Goal: Navigation & Orientation: Find specific page/section

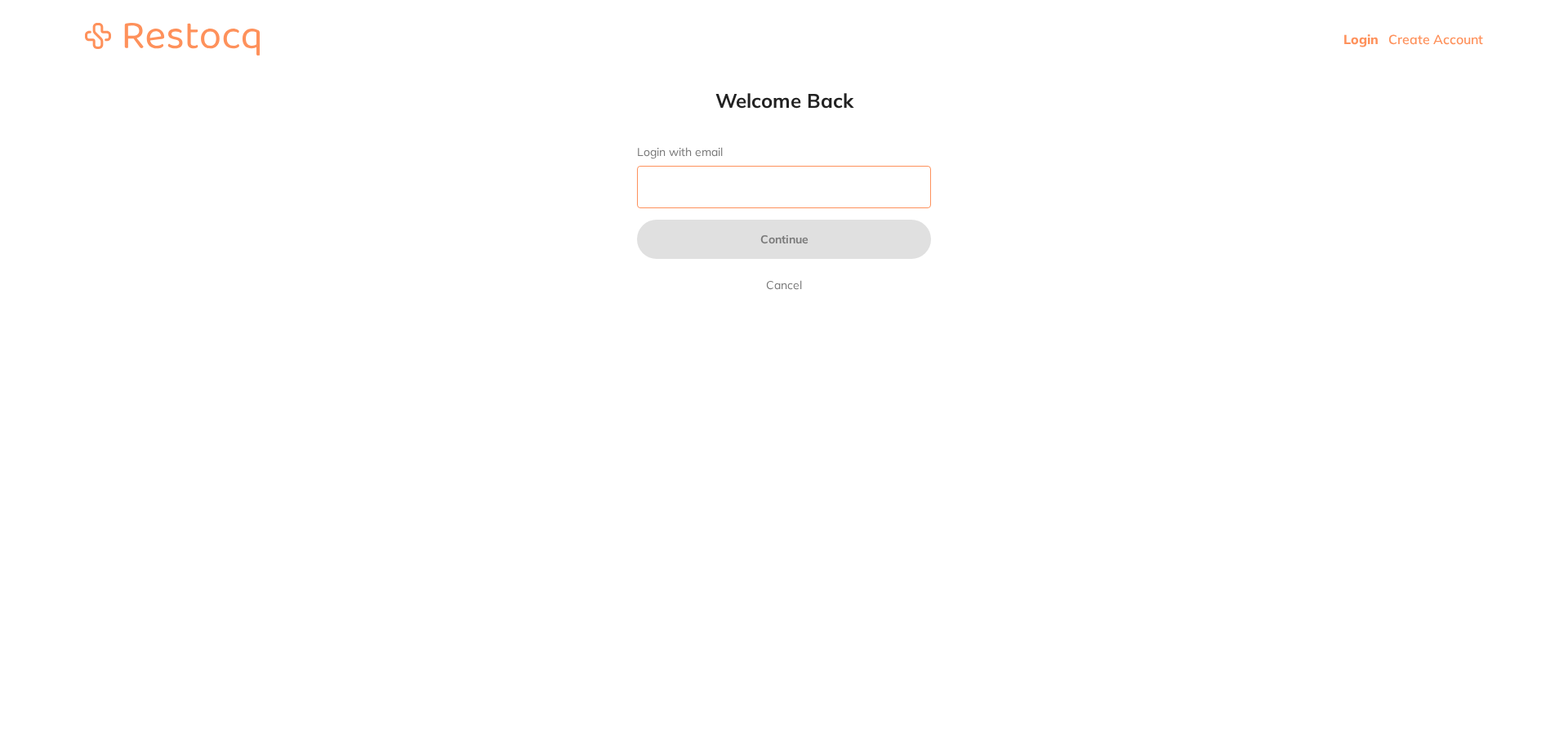
click at [721, 185] on input "Login with email" at bounding box center [784, 186] width 294 height 42
paste input "[PERSON_NAME][EMAIL_ADDRESS][PERSON_NAME][DOMAIN_NAME]"
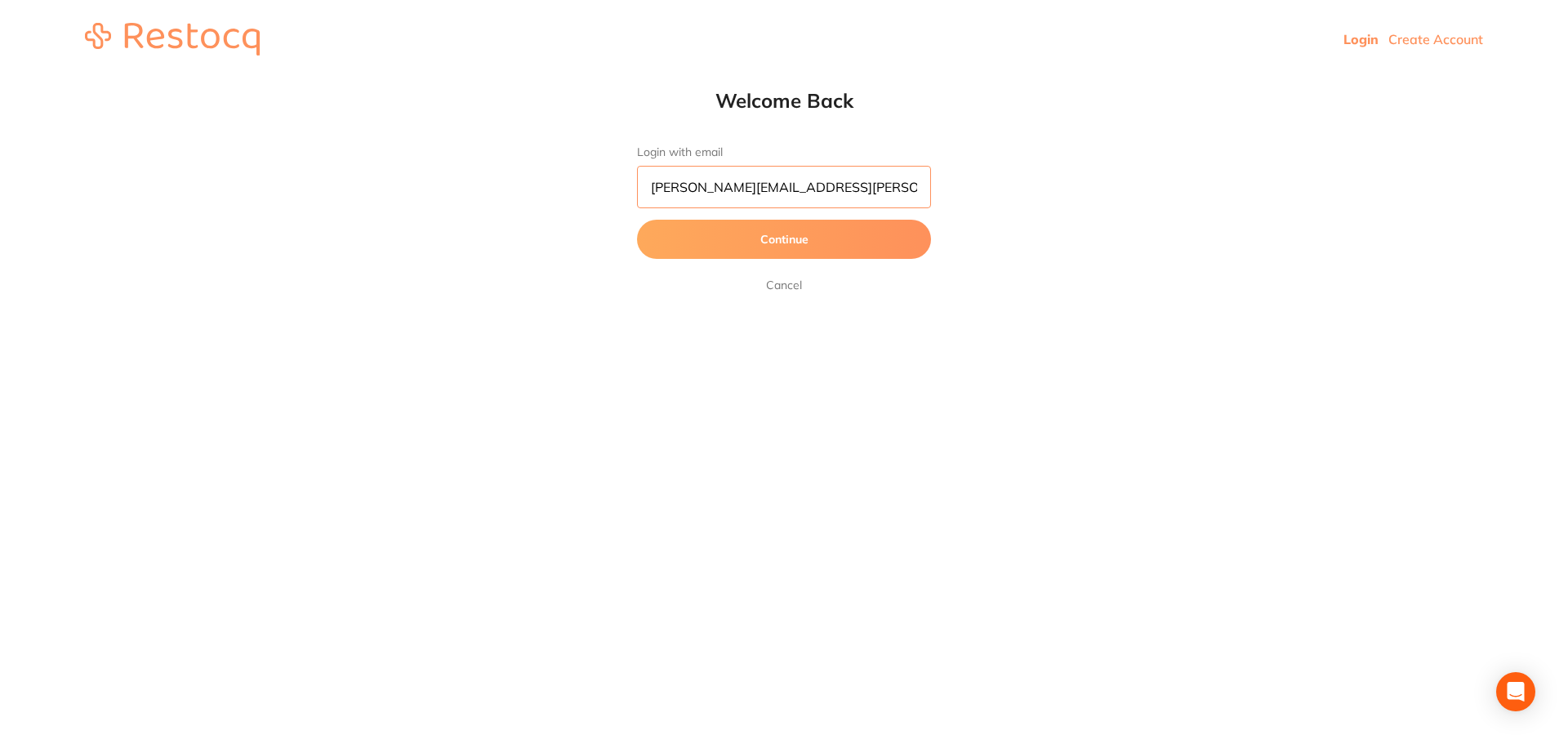
type input "[PERSON_NAME][EMAIL_ADDRESS][PERSON_NAME][DOMAIN_NAME]"
click at [636, 220] on button "Continue" at bounding box center [784, 239] width 294 height 39
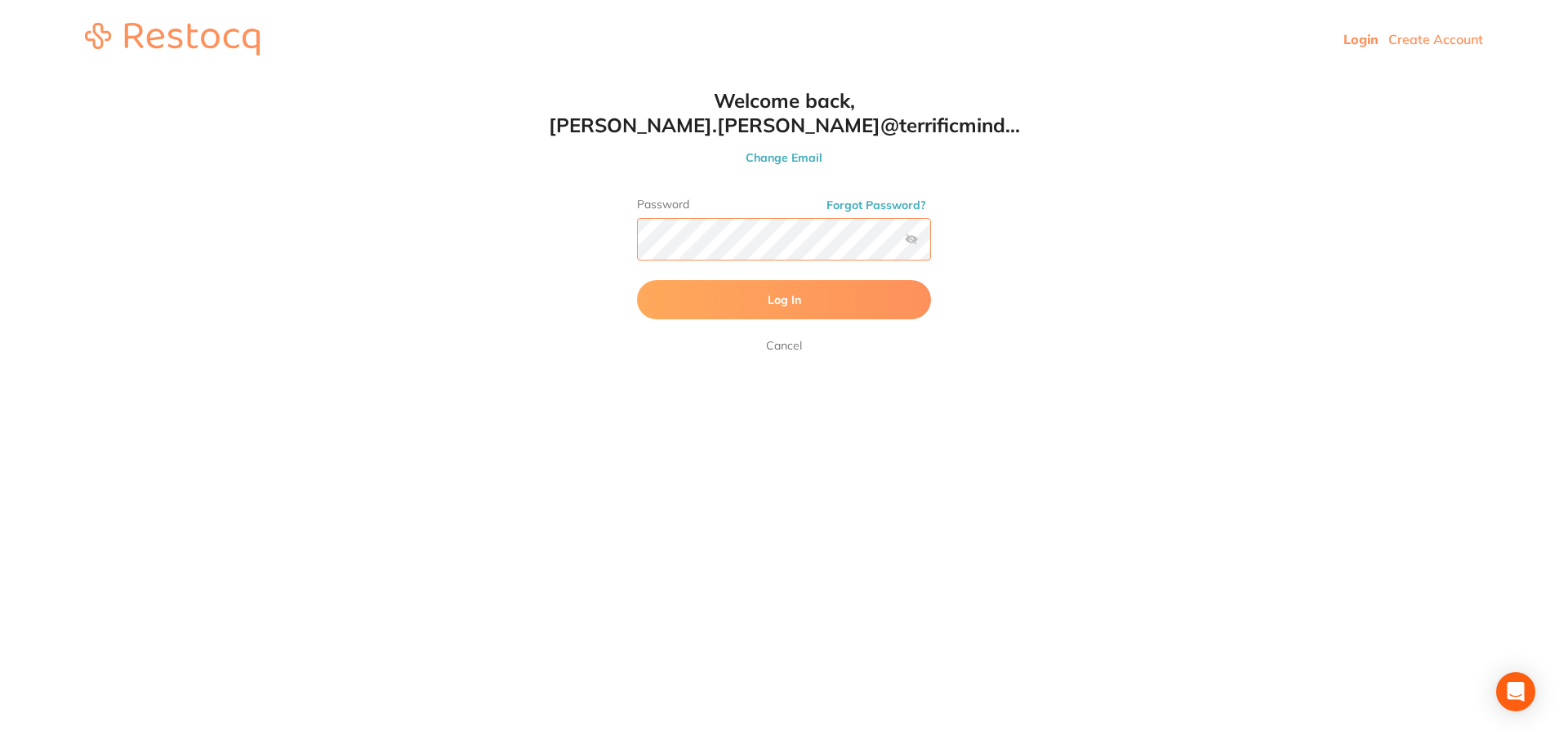
click at [636, 280] on button "Log In" at bounding box center [784, 299] width 294 height 39
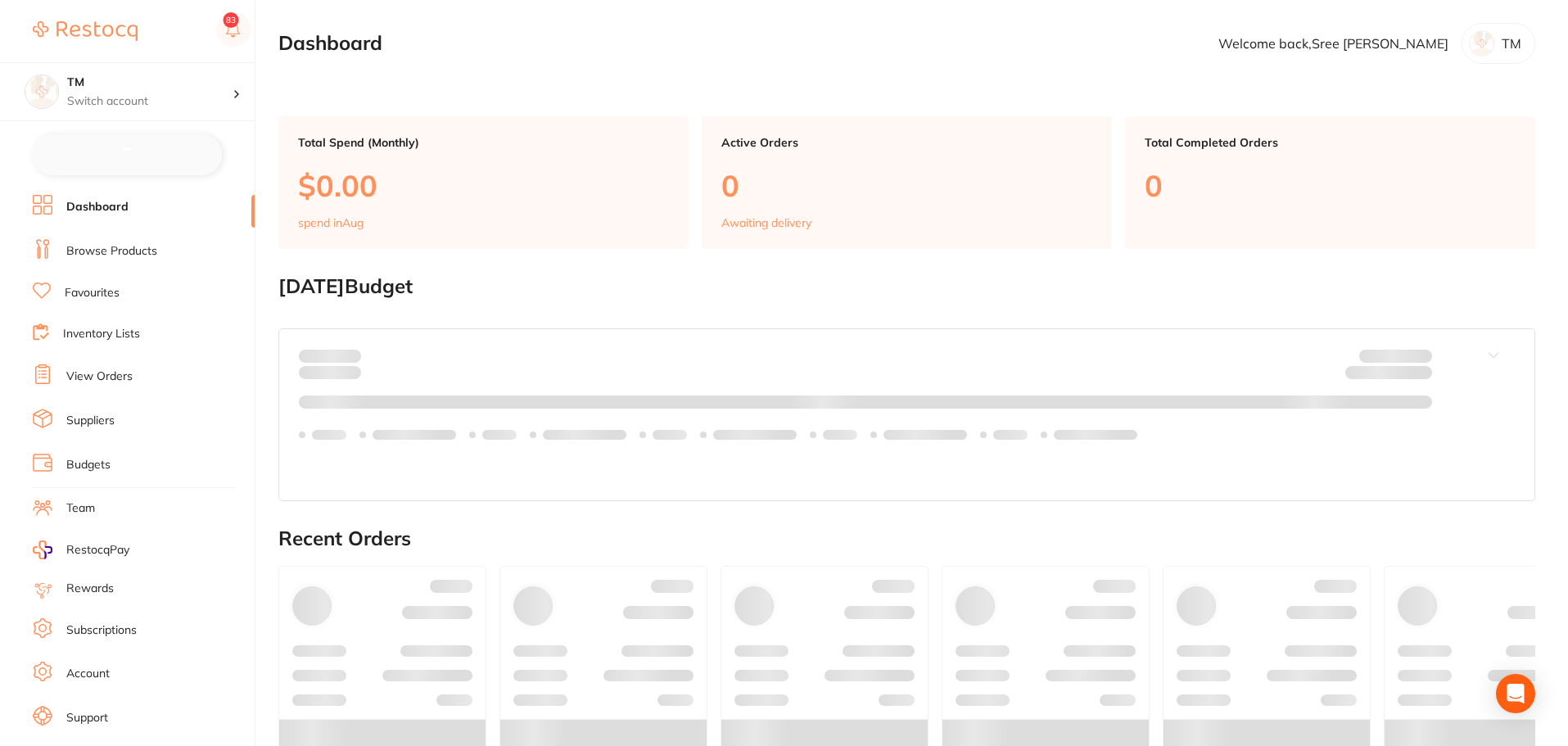
checkbox input "false"
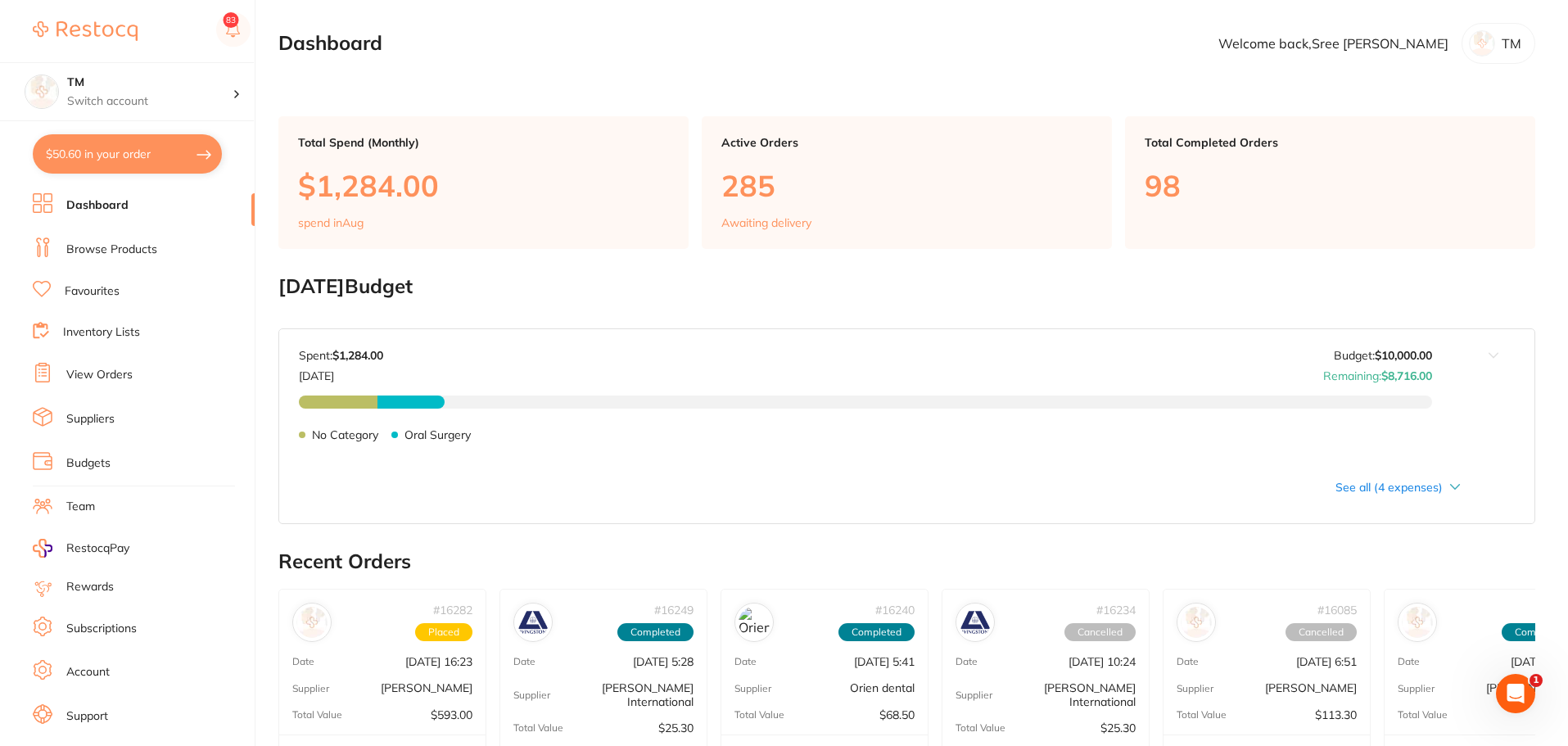
click at [100, 332] on link "Inventory Lists" at bounding box center [102, 332] width 77 height 17
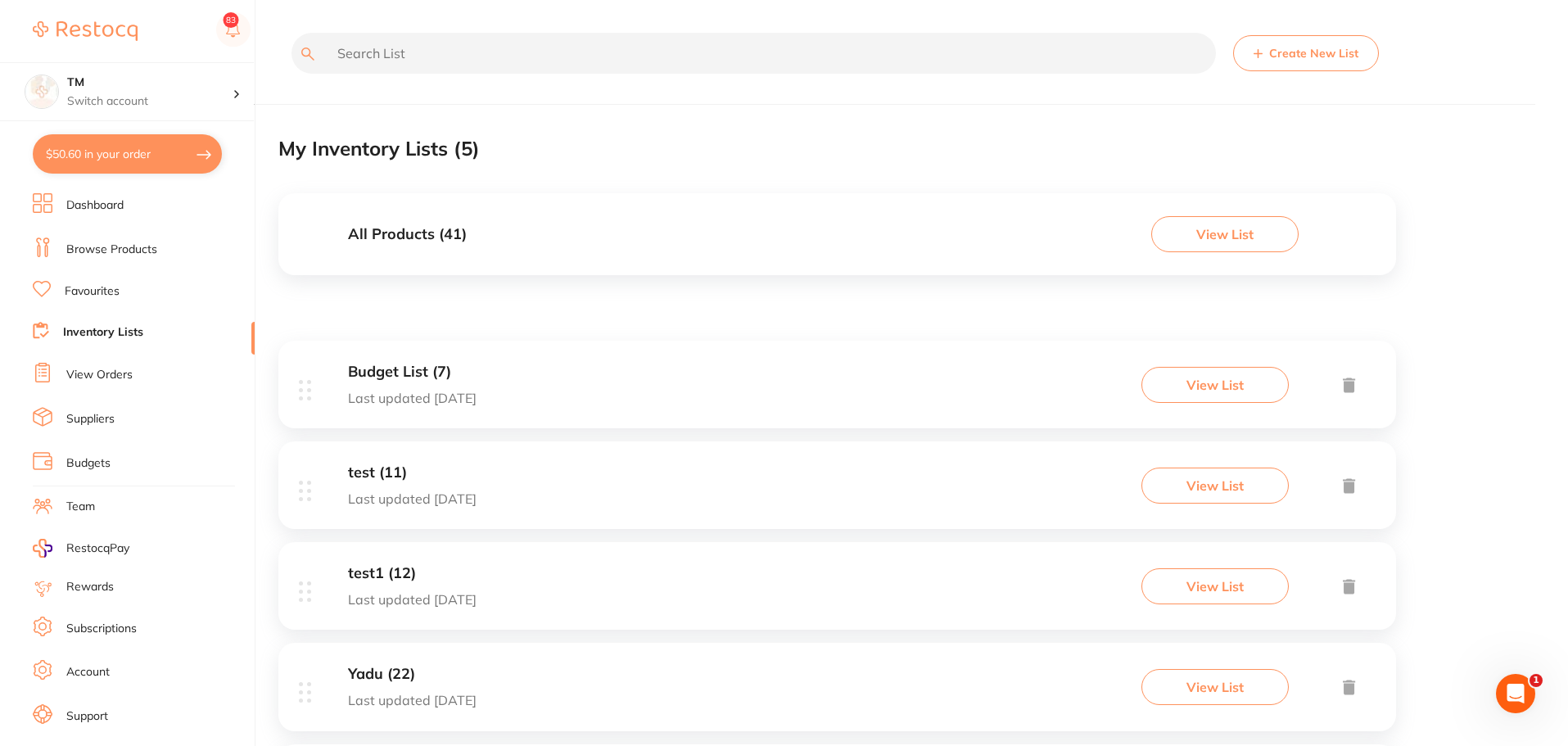
click at [447, 235] on h3 "All Products ( 41 )" at bounding box center [406, 234] width 119 height 18
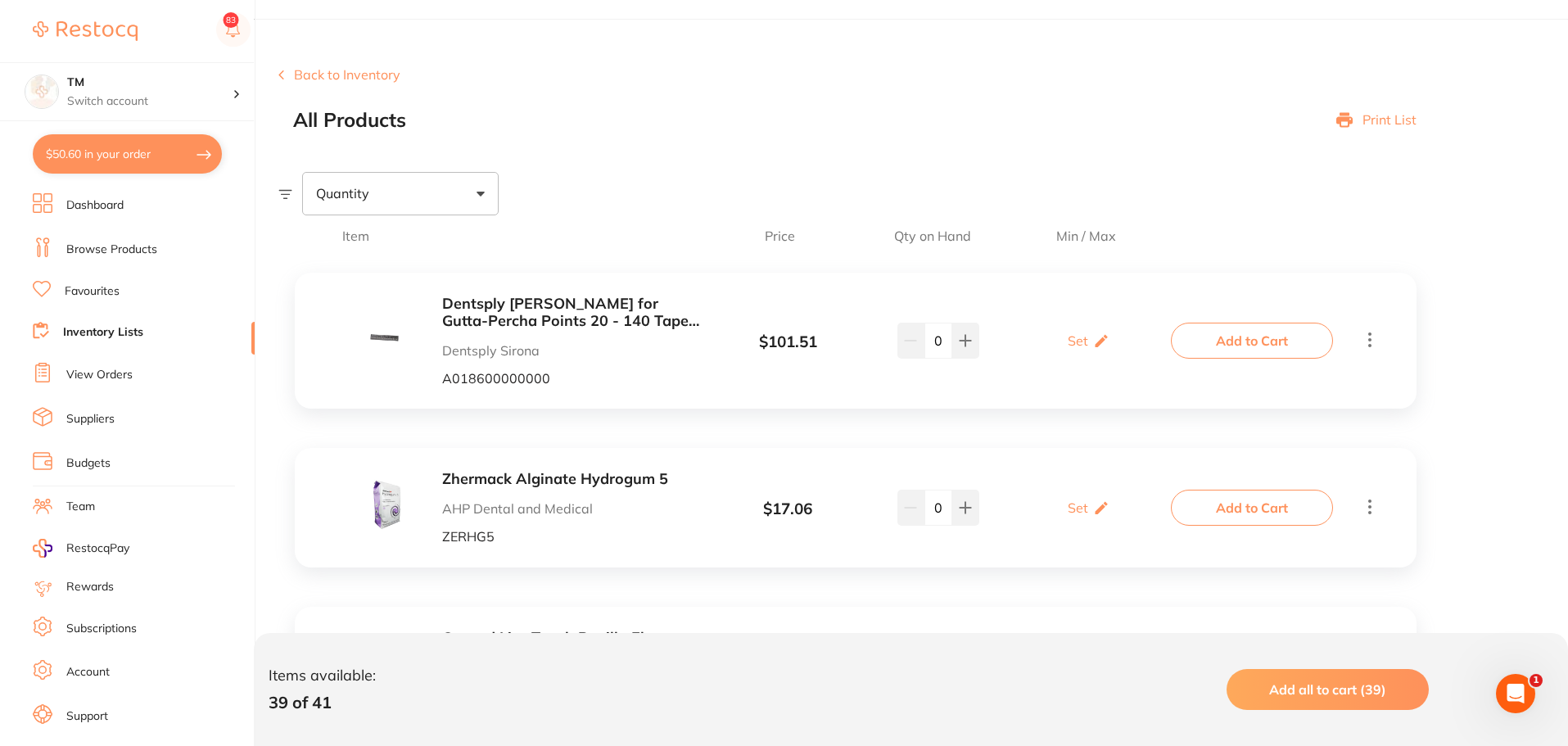
scroll to position [84, 0]
click at [240, 28] on rect at bounding box center [233, 29] width 34 height 34
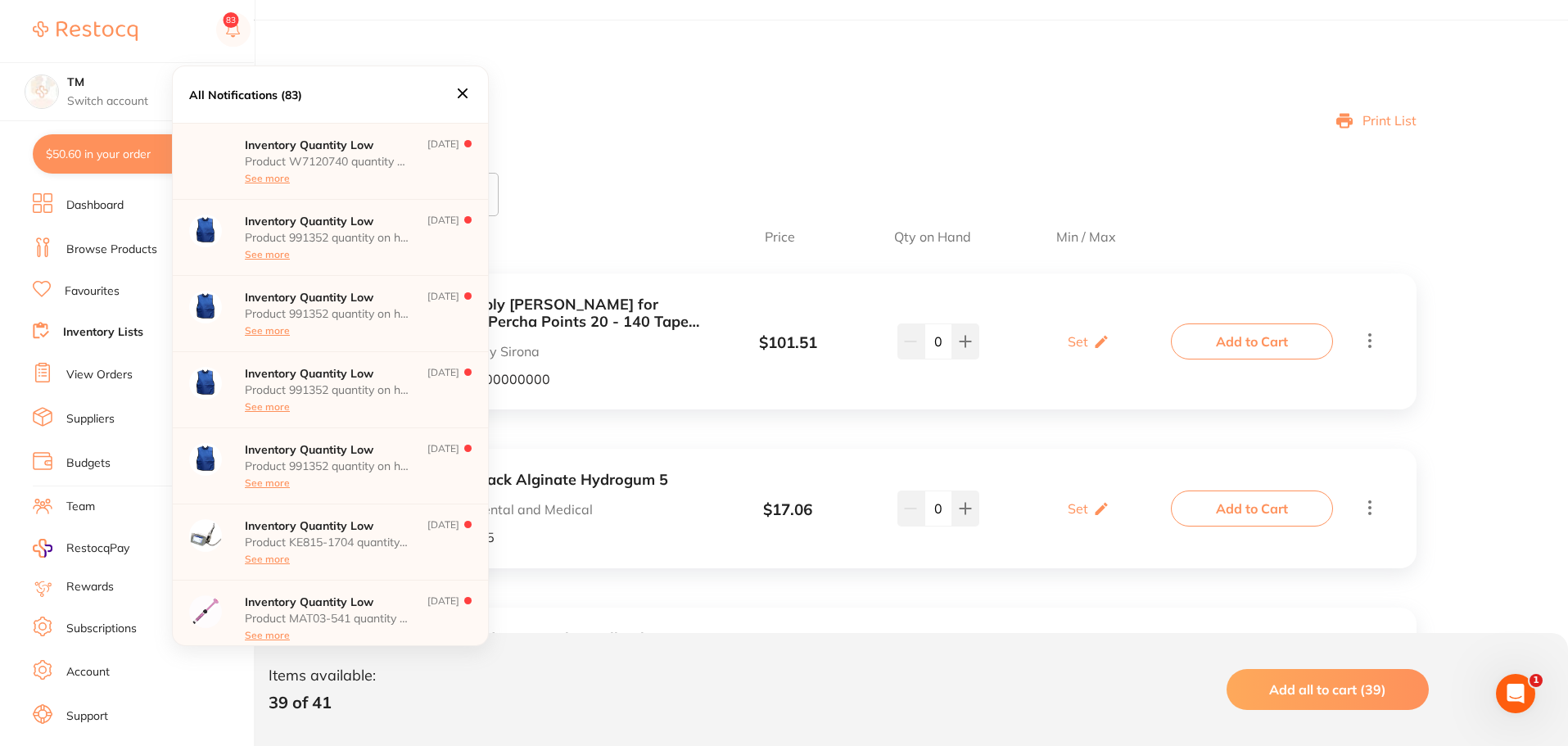
scroll to position [0, 0]
click at [346, 230] on div "Inventory Quantity Low Product 991352 quantity on hand has fallen below its min…" at bounding box center [327, 237] width 164 height 46
click at [349, 215] on div "Quantity" at bounding box center [400, 194] width 197 height 42
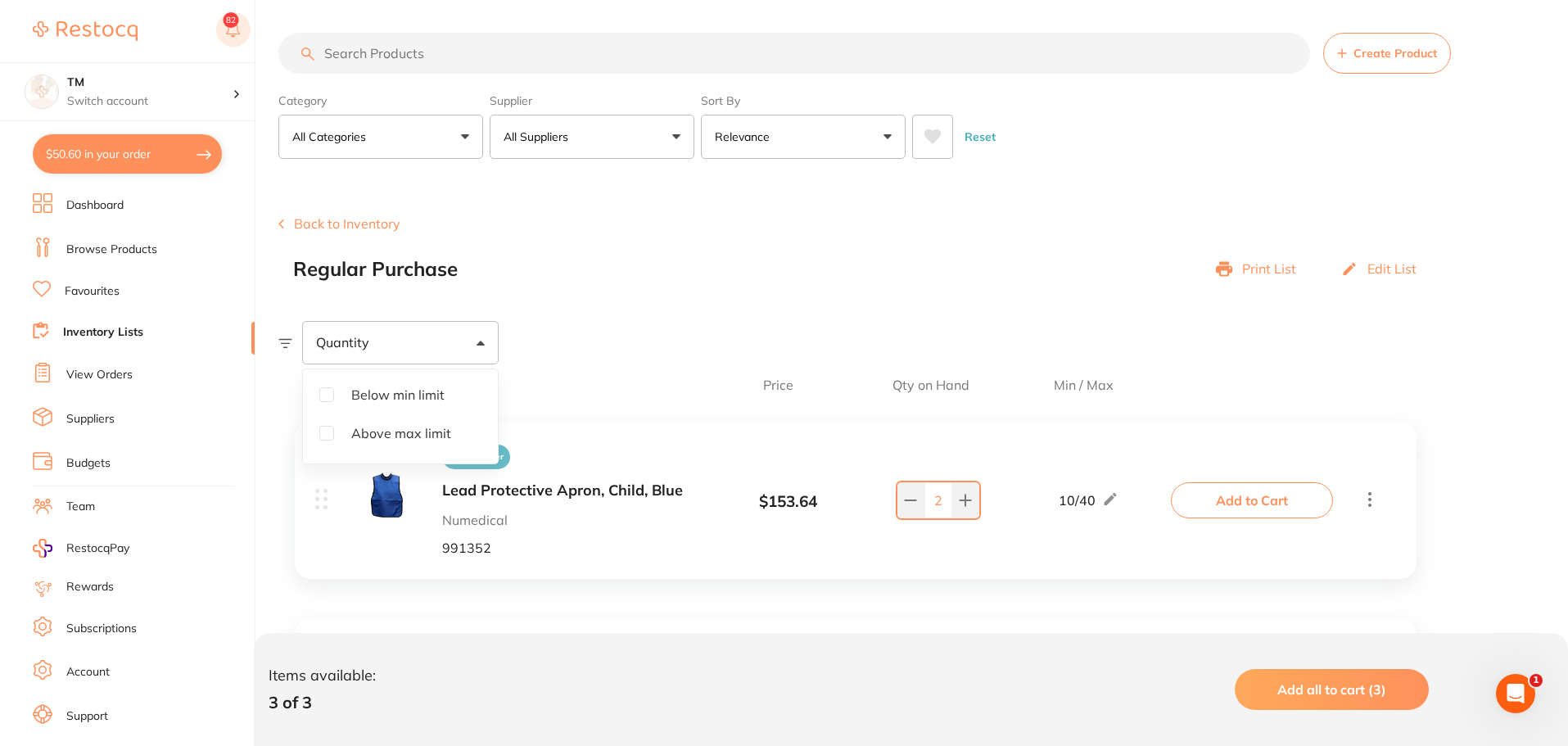
click at [238, 37] on rect at bounding box center [233, 29] width 34 height 34
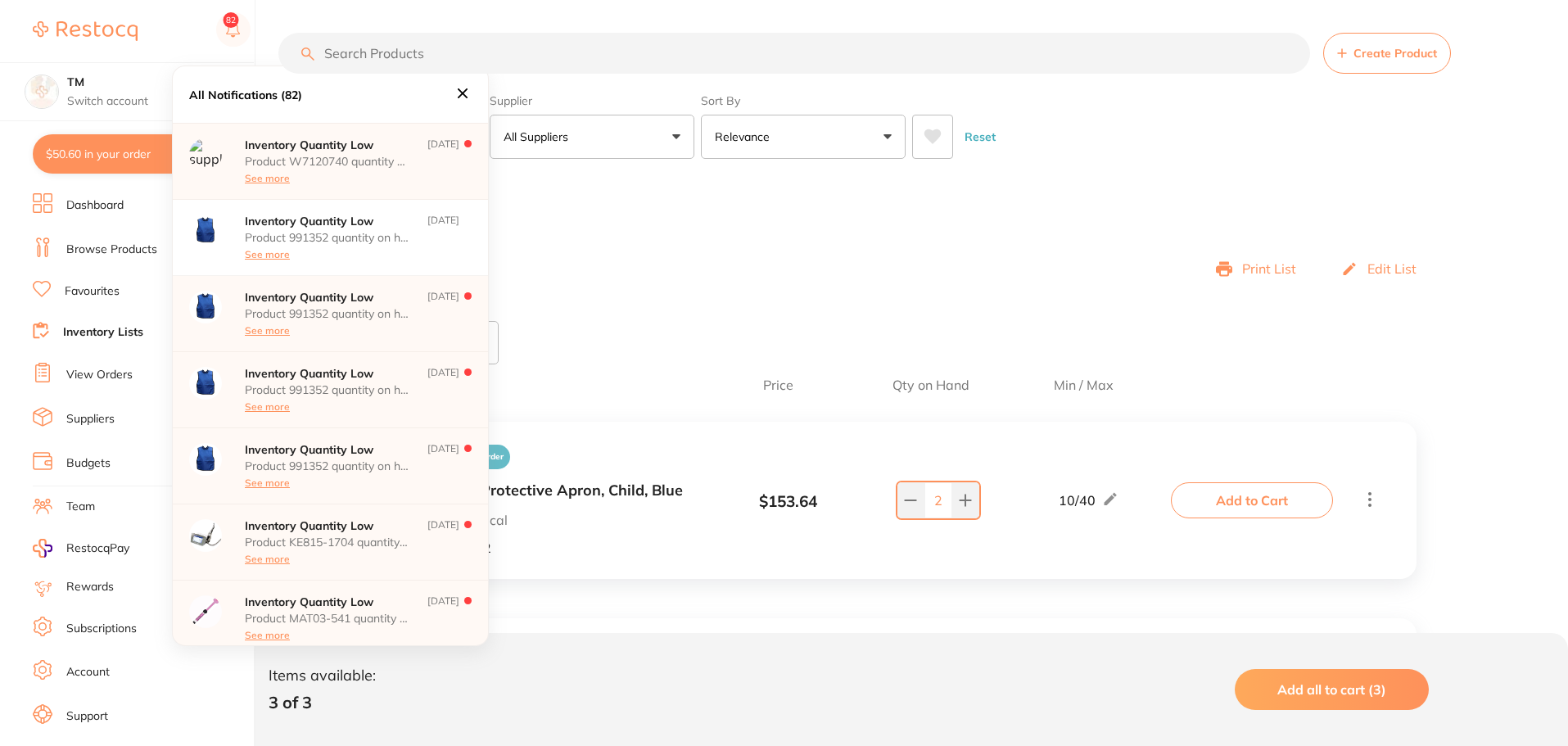
click at [340, 152] on div "Inventory Quantity Low Product W7120740 quantity on hand has fallen below its m…" at bounding box center [327, 161] width 164 height 46
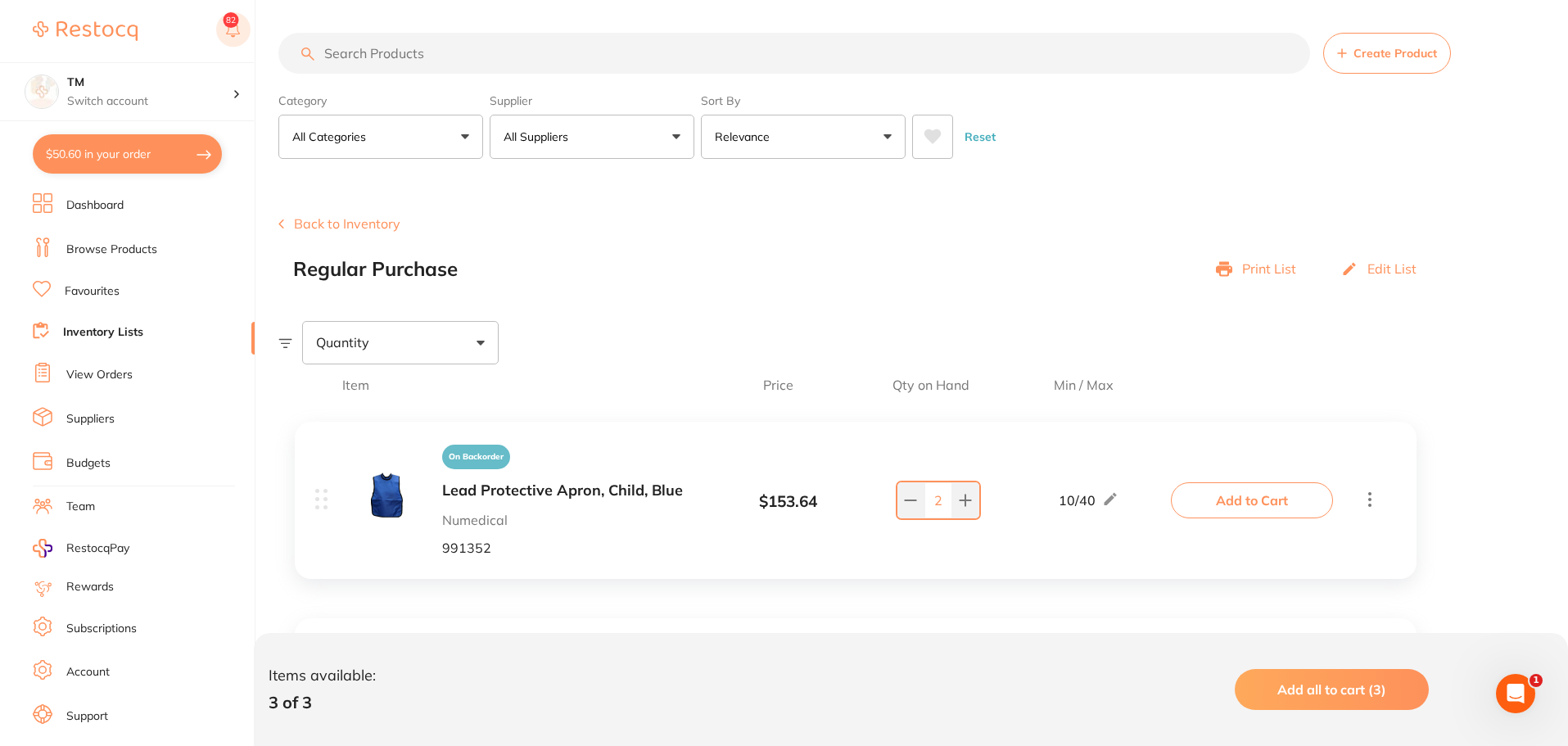
click at [223, 42] on rect at bounding box center [233, 29] width 34 height 34
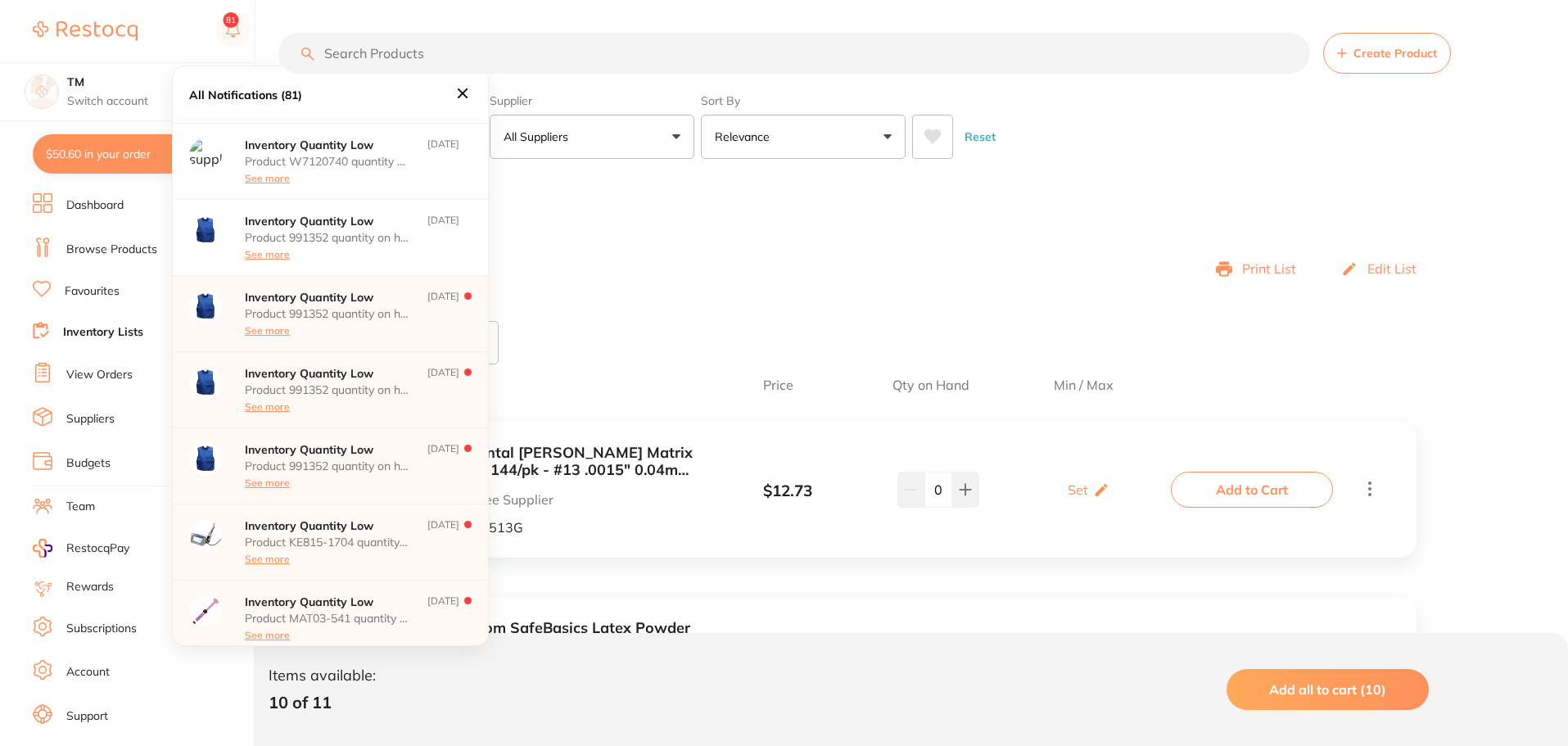
click at [334, 317] on p "Product 991352 quantity on hand has fallen below its minimum inventory threshol…" at bounding box center [327, 313] width 164 height 13
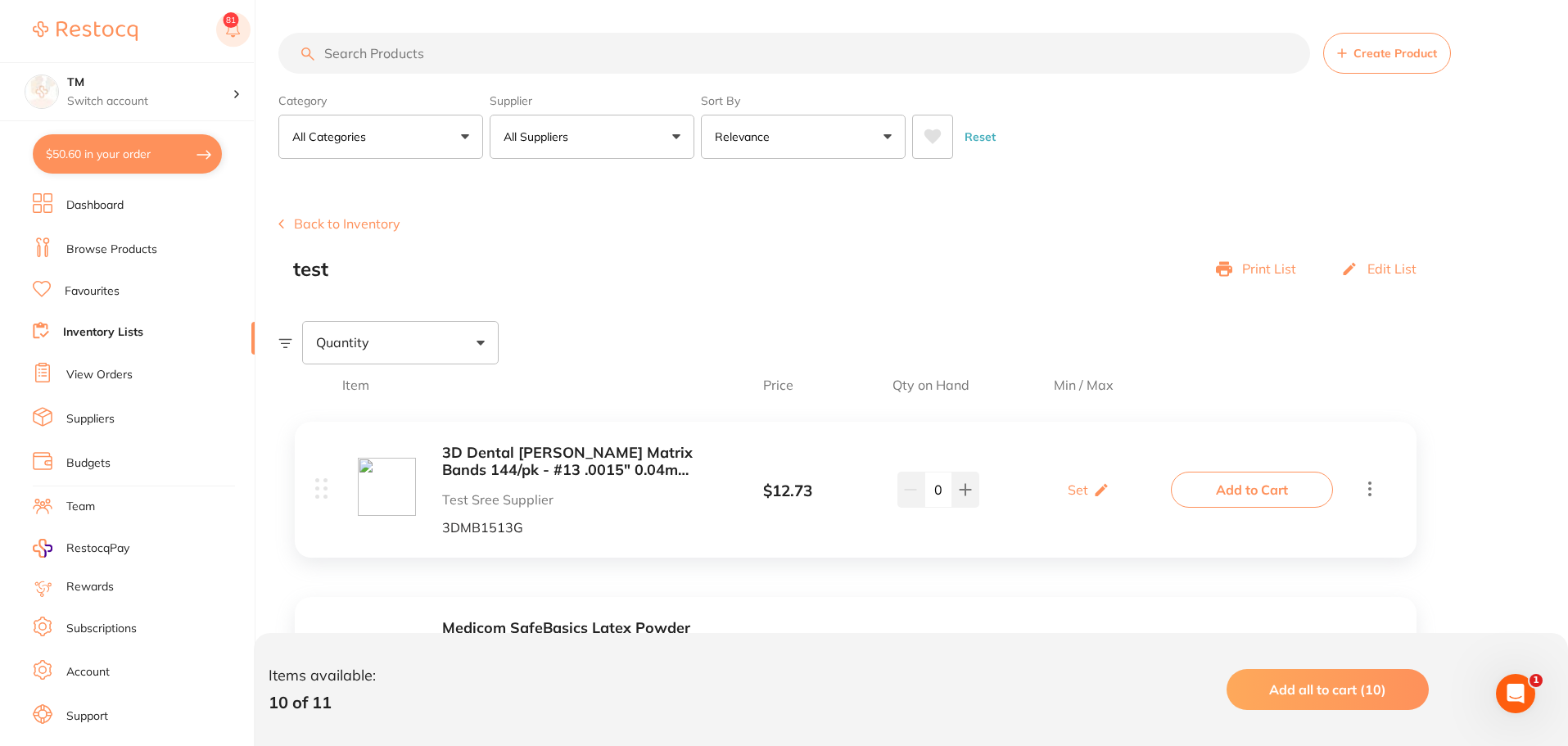
click at [239, 25] on rect at bounding box center [233, 29] width 34 height 34
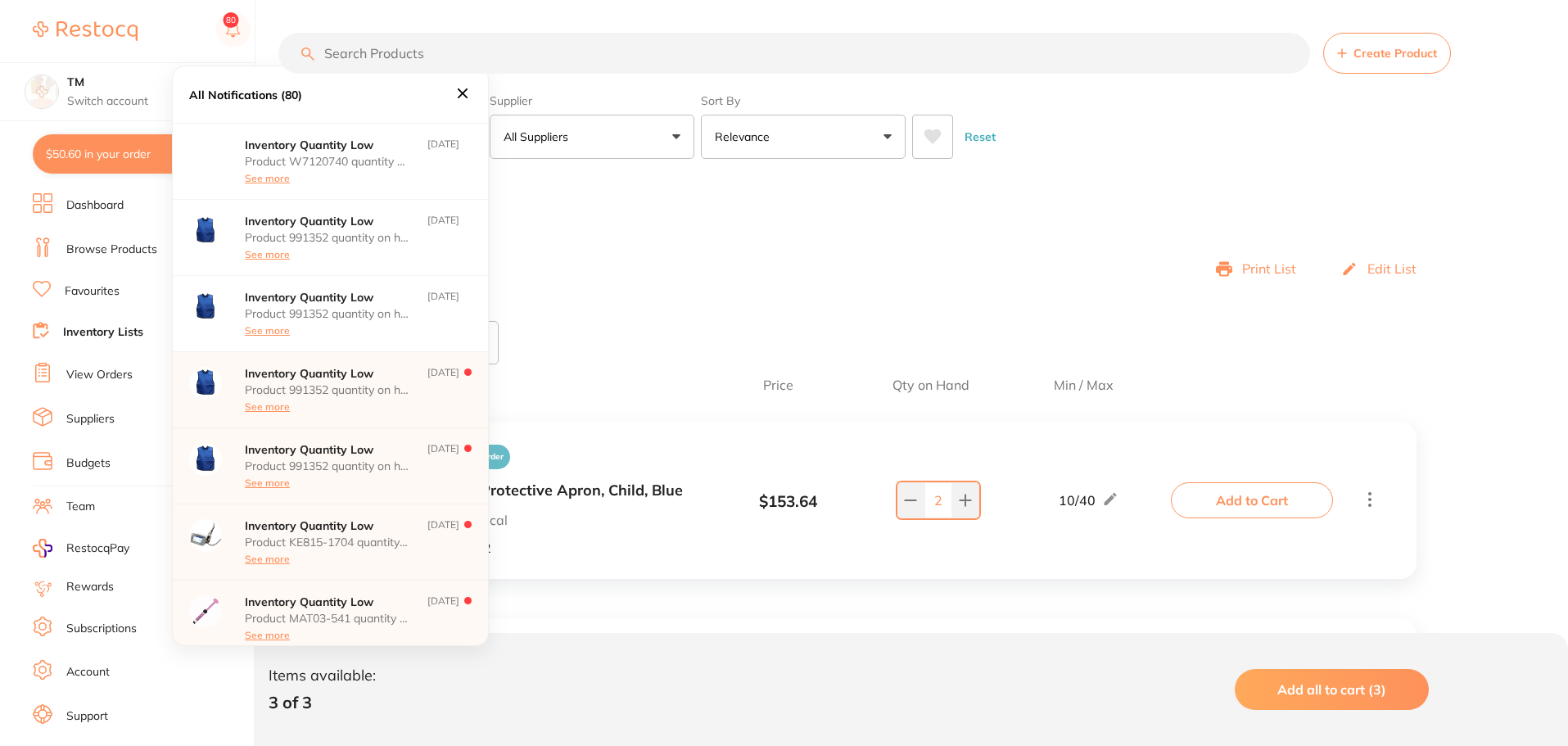
click at [336, 400] on div "Product 991352 quantity on hand has fallen below its minimum inventory threshol…" at bounding box center [327, 398] width 164 height 30
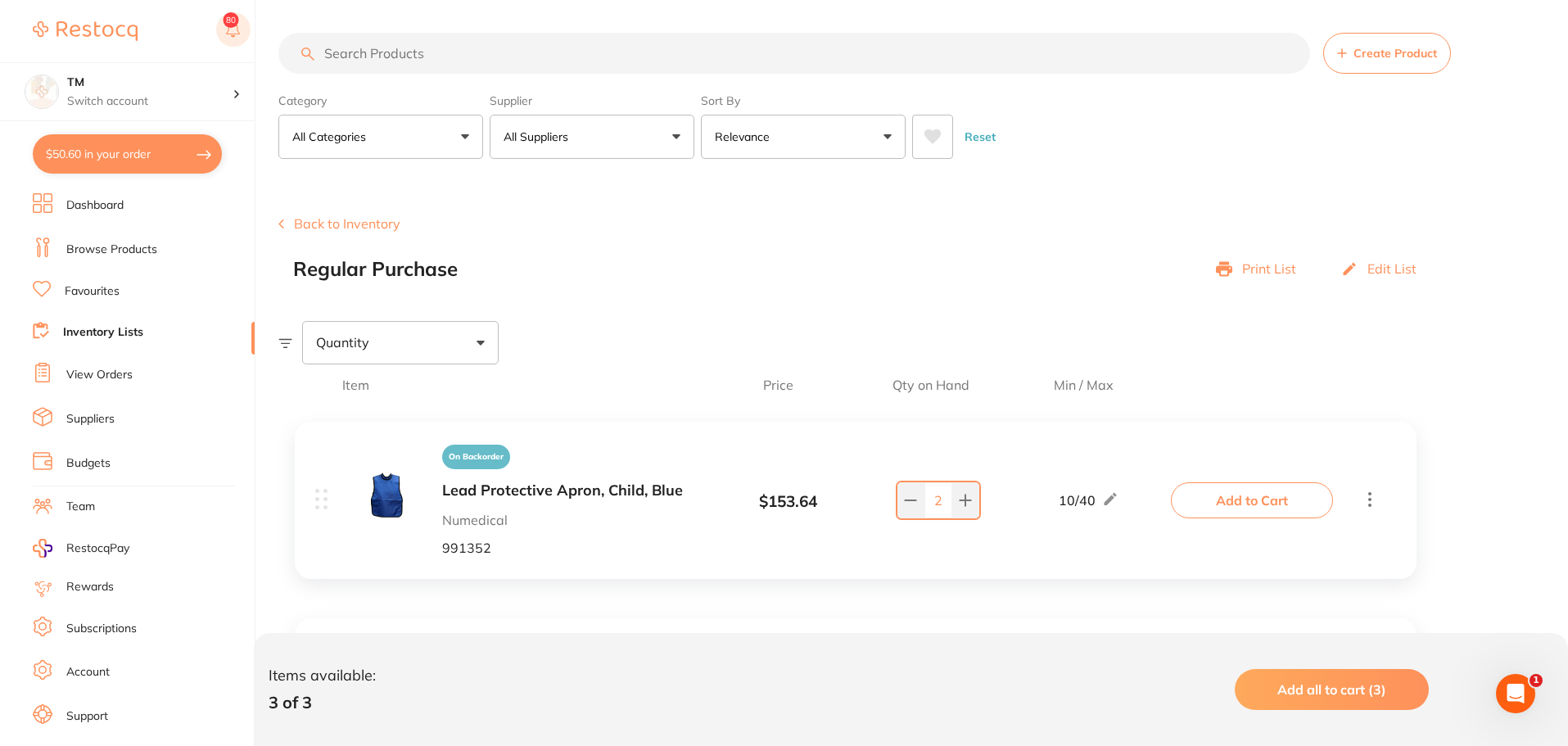
click at [231, 37] on rect at bounding box center [233, 29] width 34 height 34
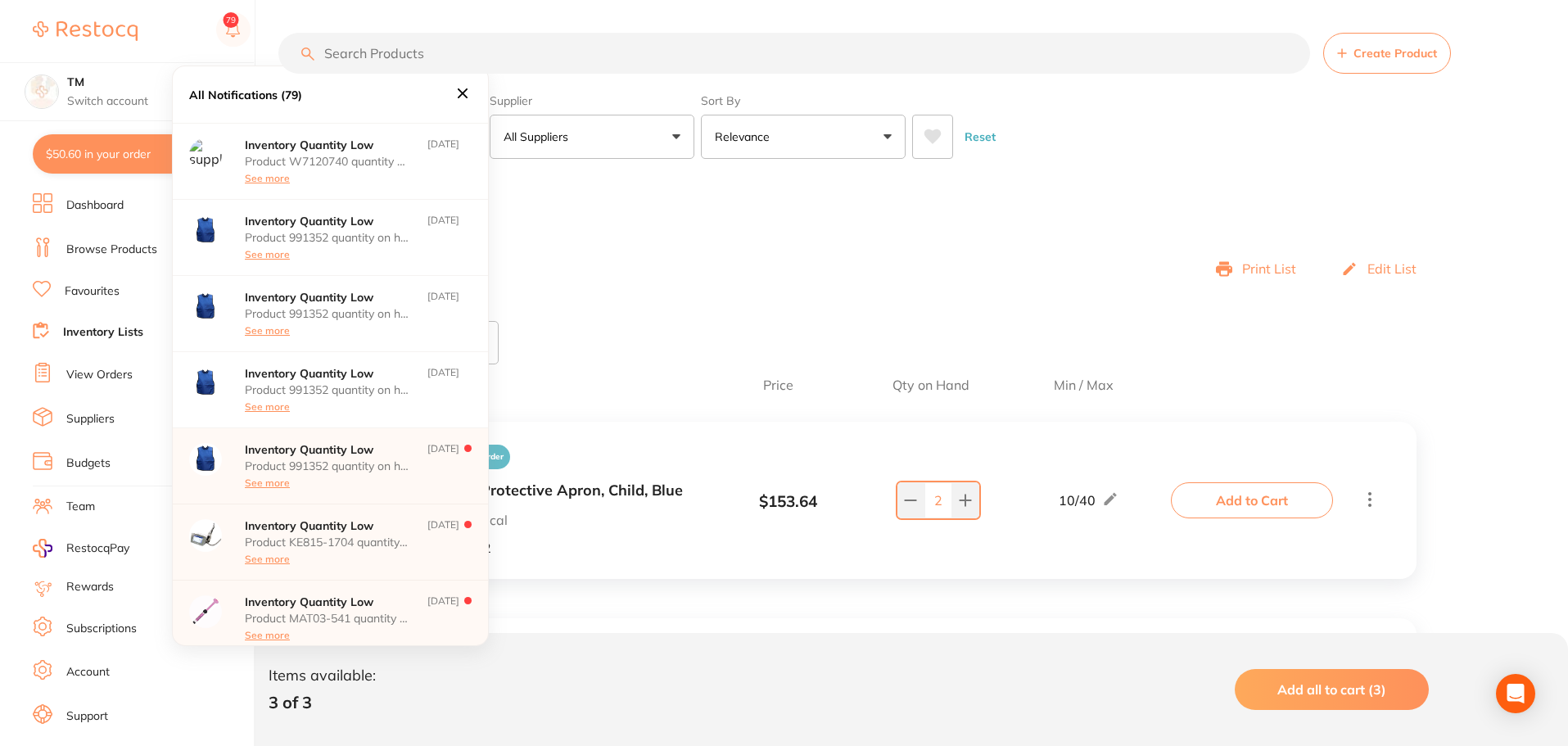
click at [334, 449] on p "Inventory Quantity Low" at bounding box center [327, 449] width 164 height 13
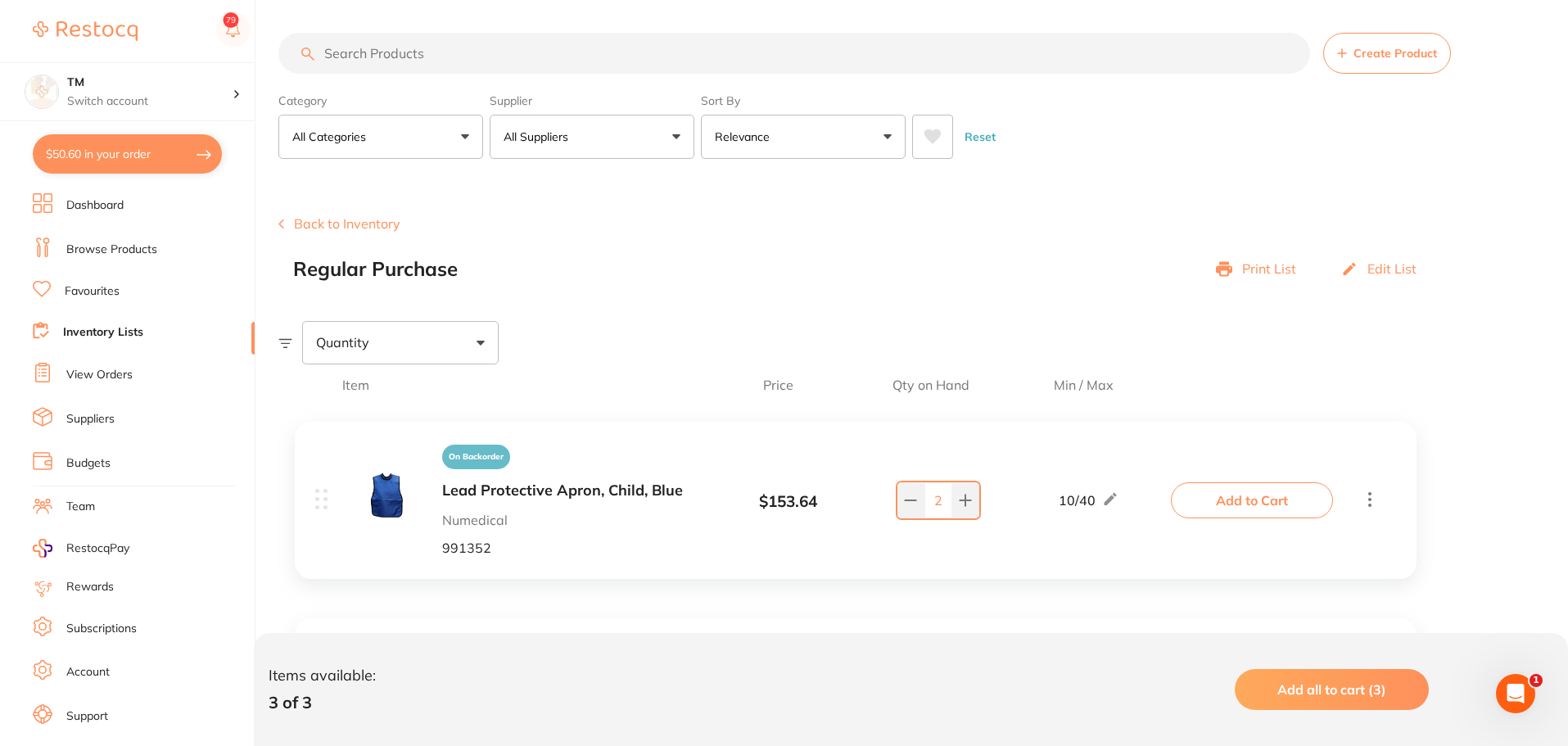
click at [126, 209] on li "Dashboard" at bounding box center [143, 205] width 222 height 25
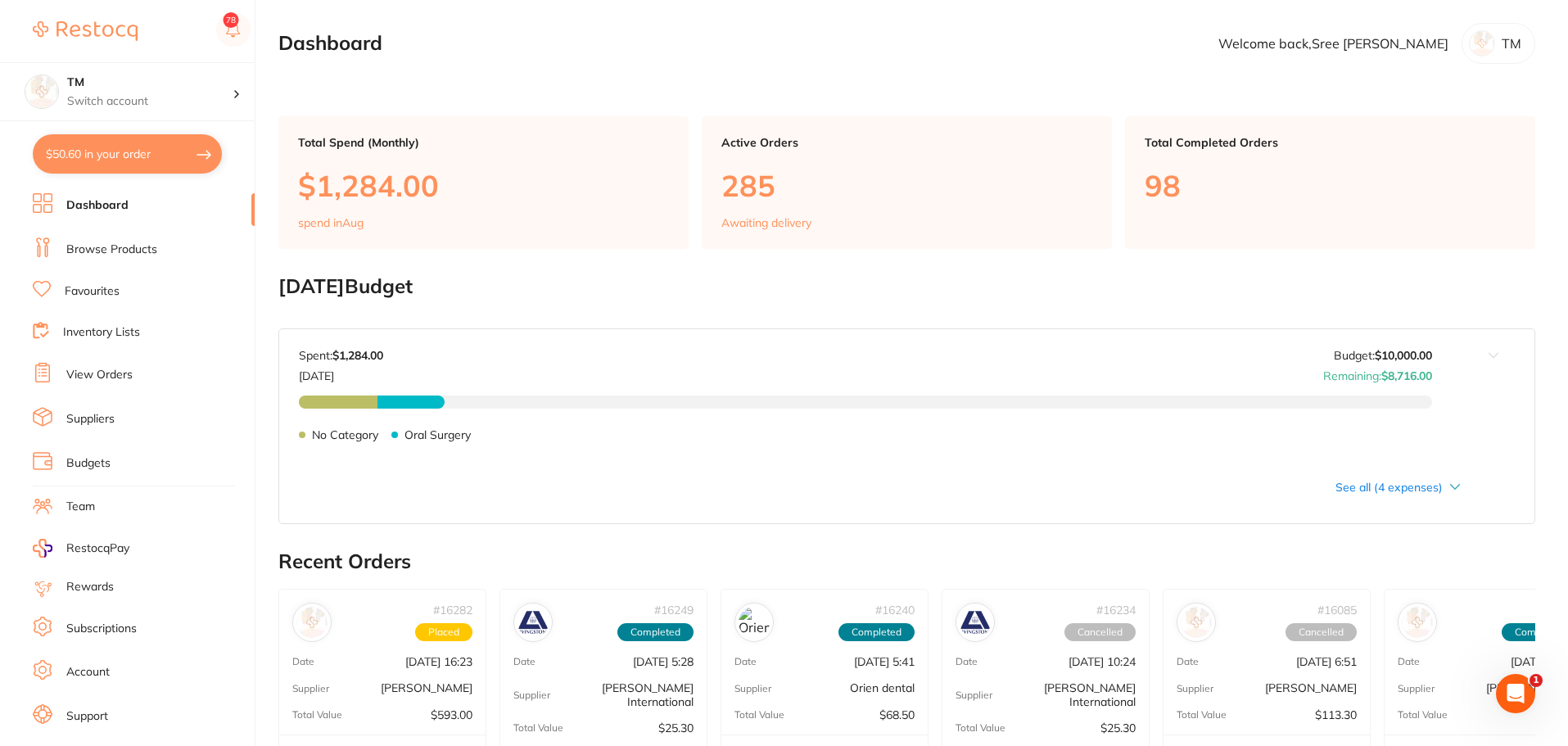
click at [119, 338] on link "Inventory Lists" at bounding box center [102, 332] width 77 height 17
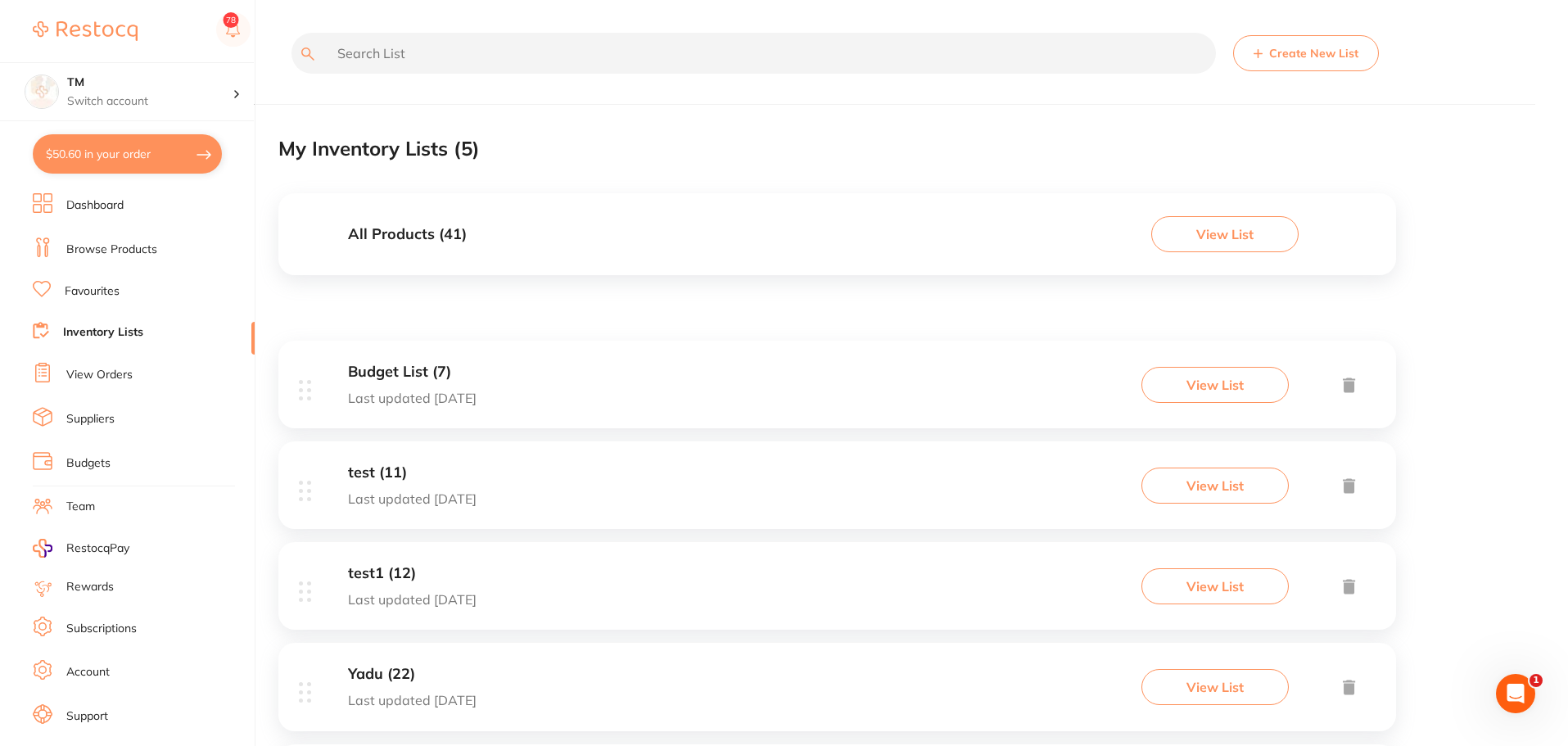
click at [477, 381] on div "Budget List (7) Last updated [DATE]" at bounding box center [412, 384] width 128 height 42
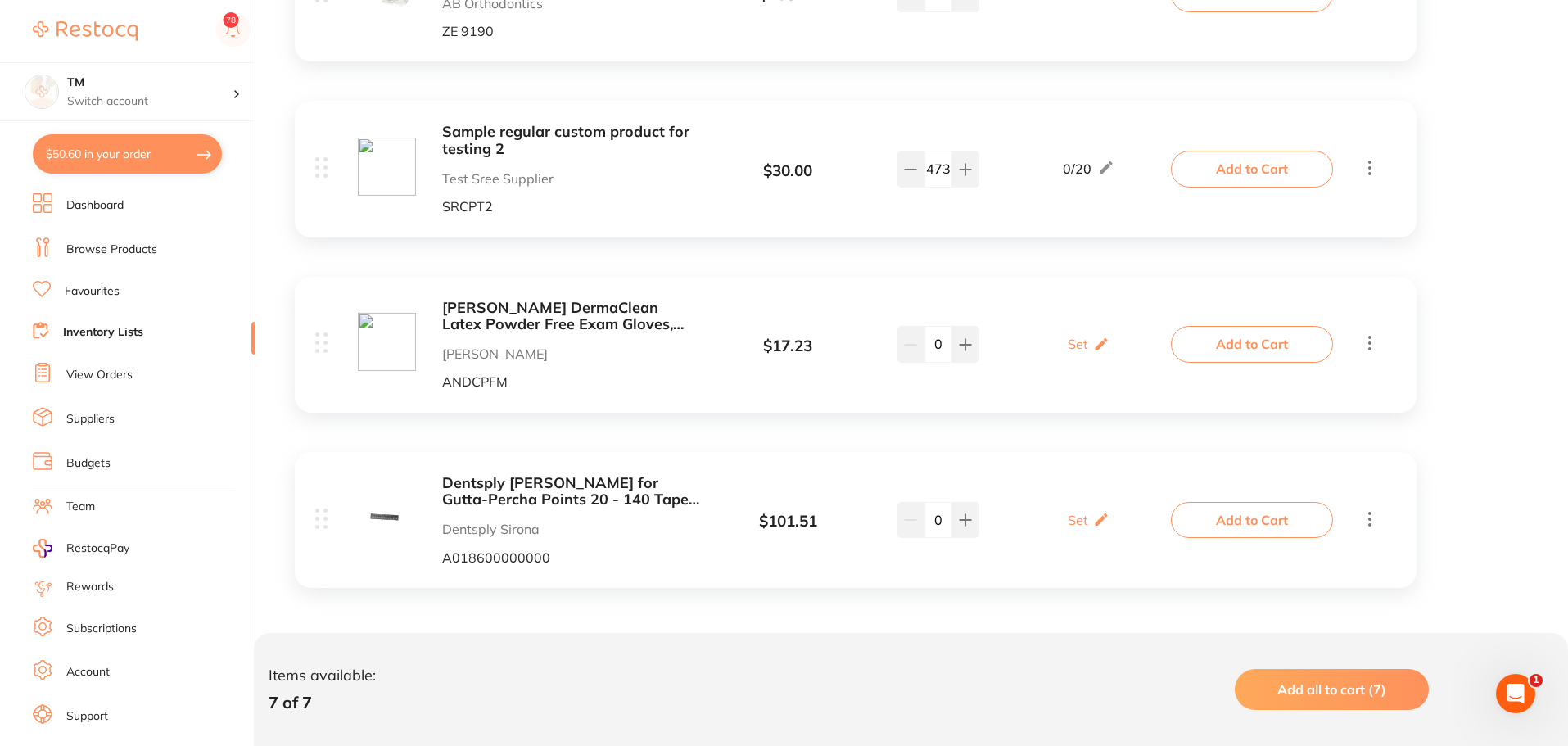
scroll to position [1028, 0]
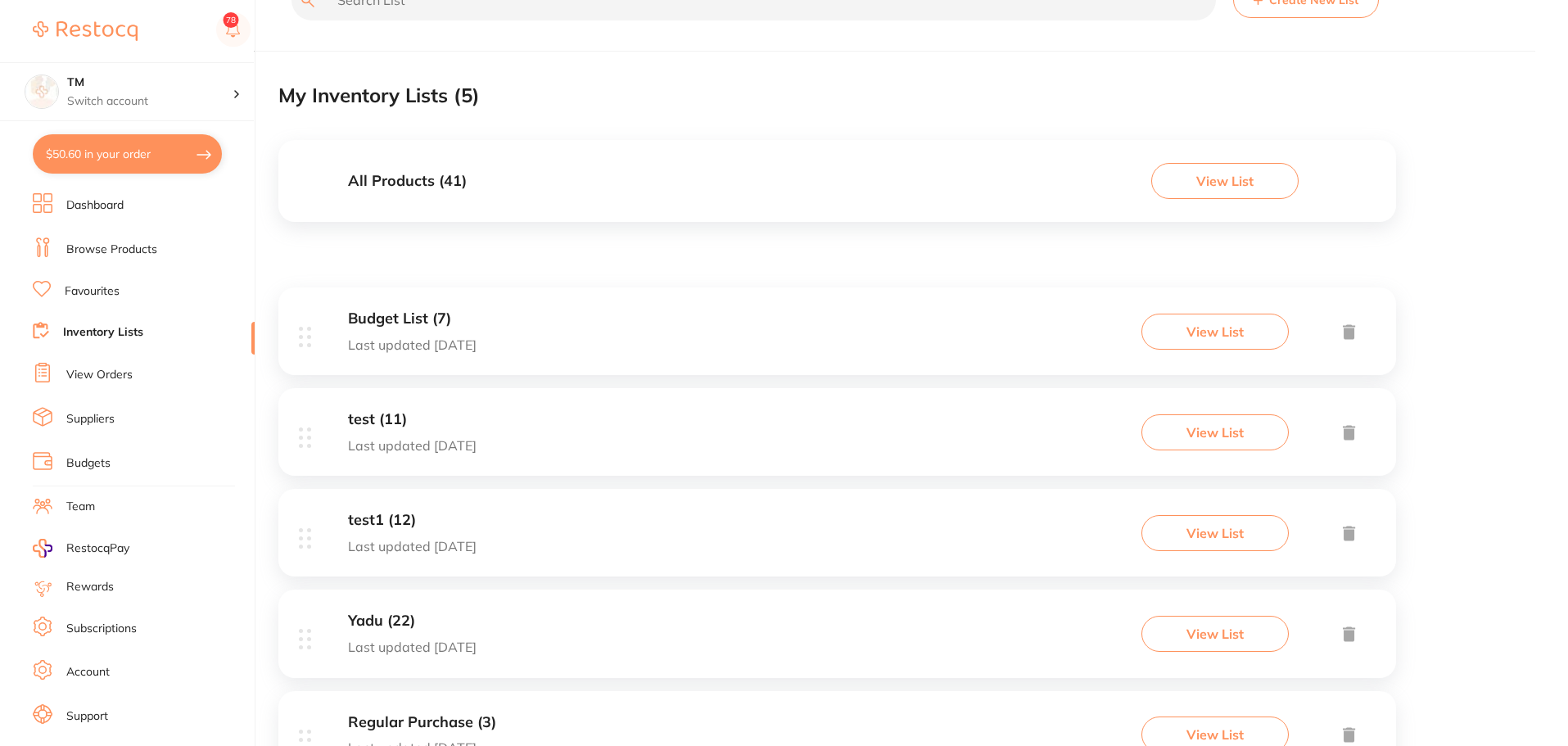
scroll to position [82, 0]
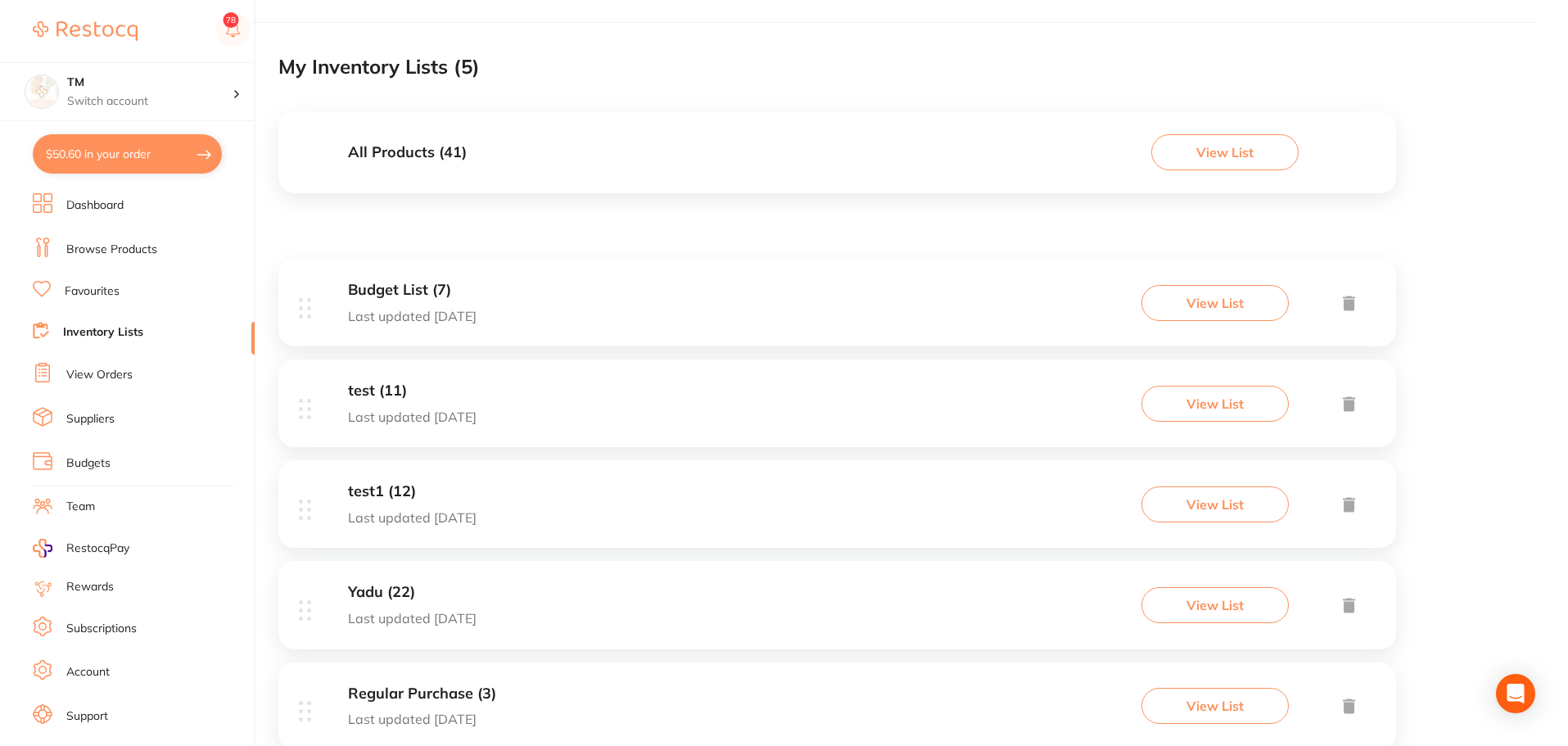
click at [463, 407] on div "test (11) Last updated [DATE]" at bounding box center [412, 404] width 128 height 42
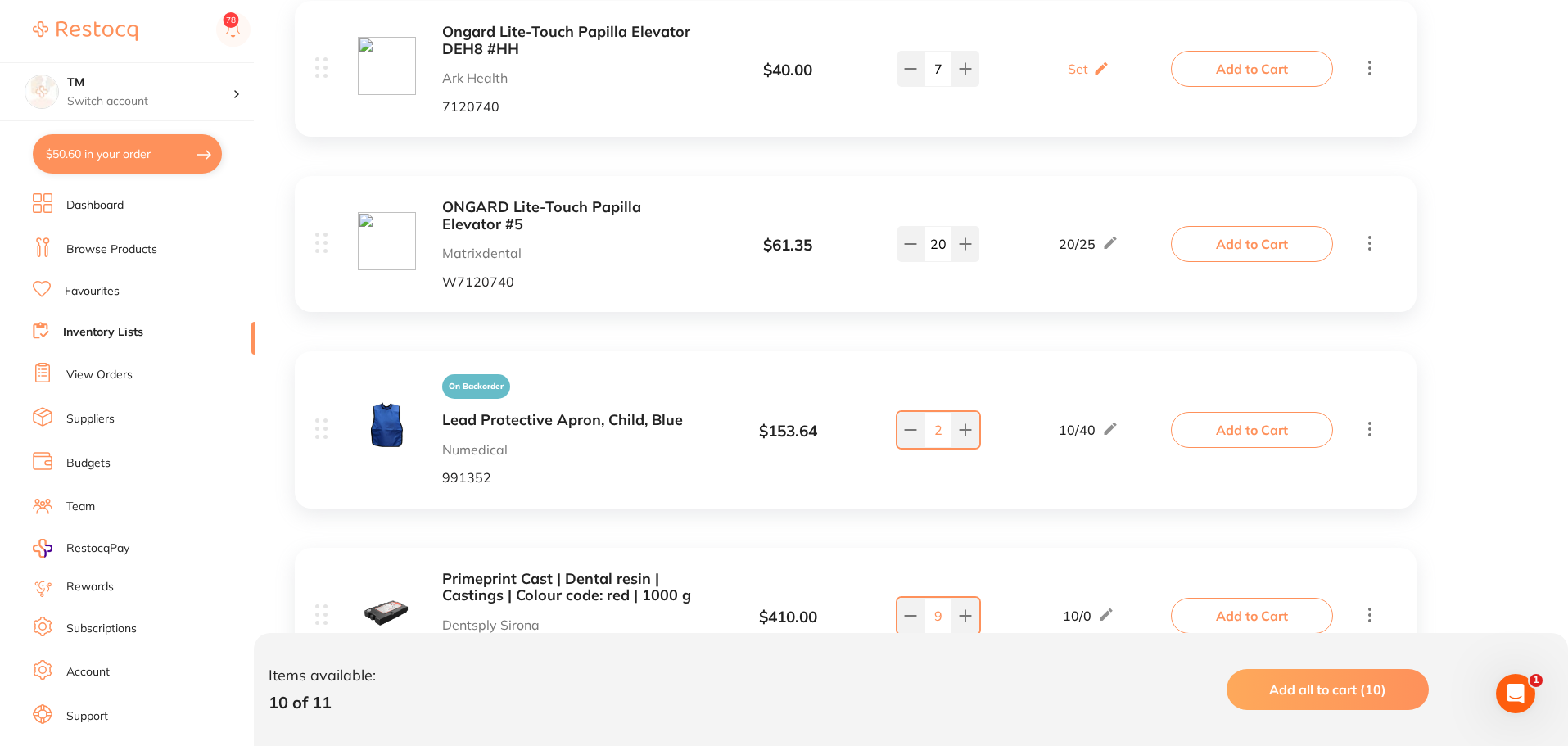
scroll to position [1750, 0]
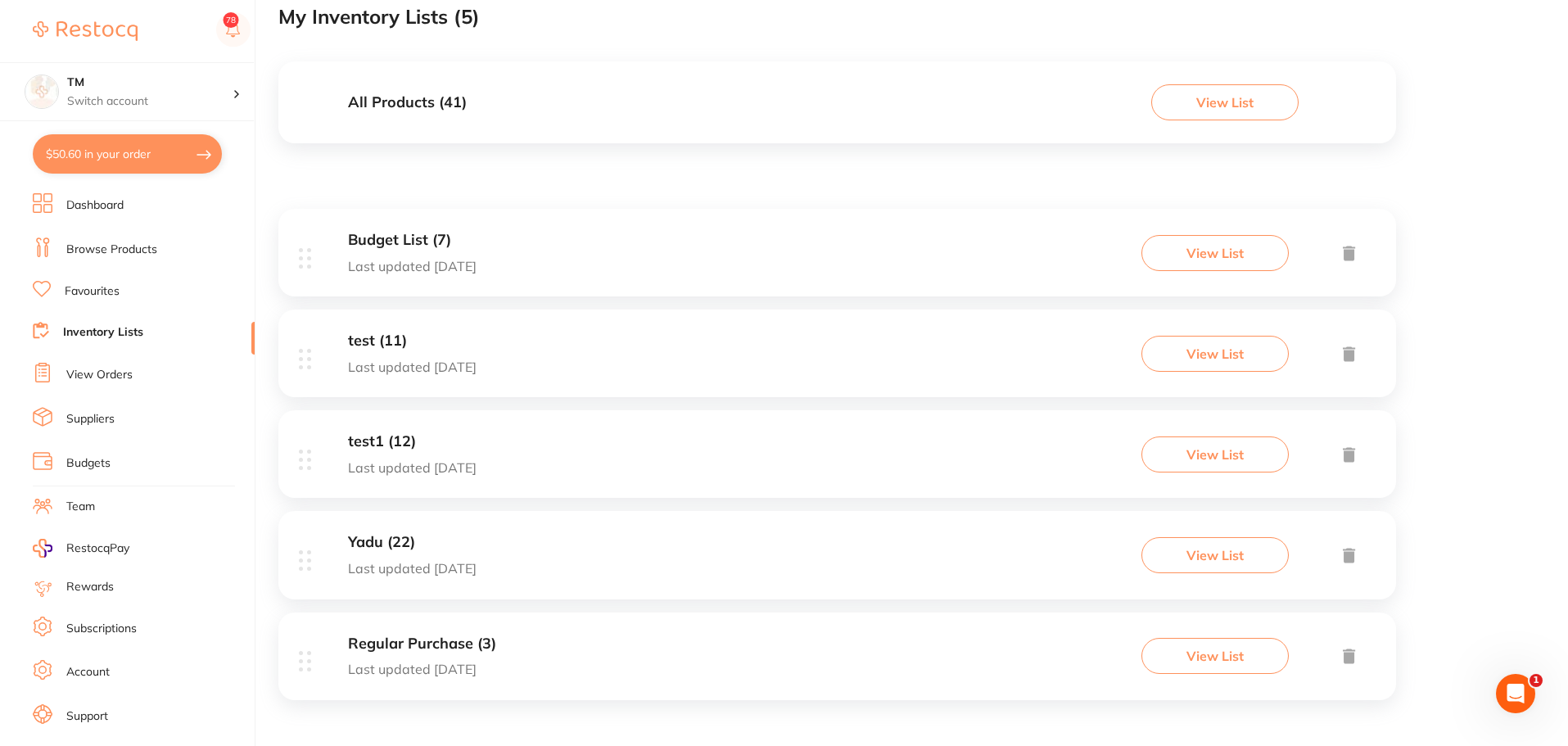
click at [538, 423] on div "test1 (12) Last updated [DATE] View List" at bounding box center [837, 454] width 1118 height 88
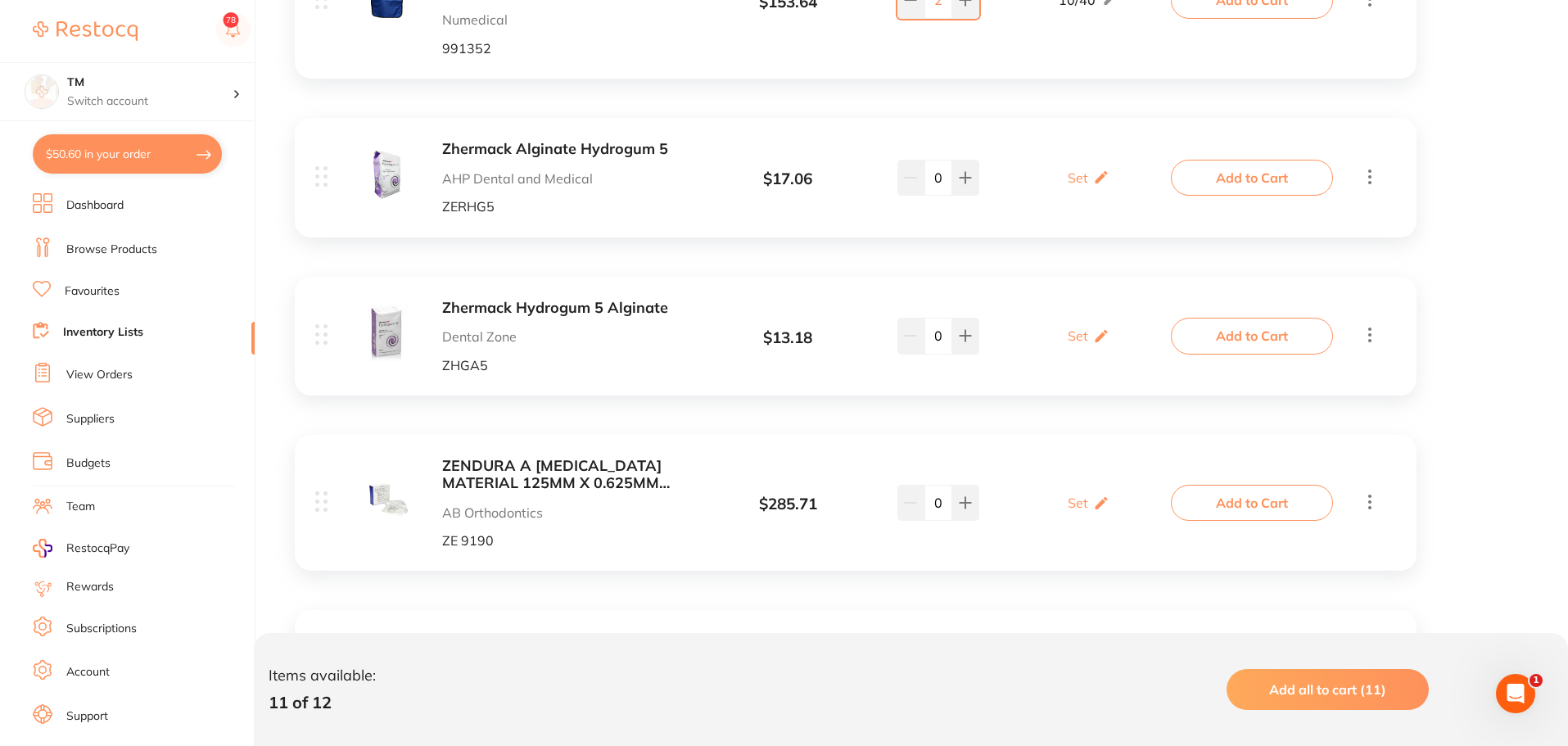
scroll to position [1875, 0]
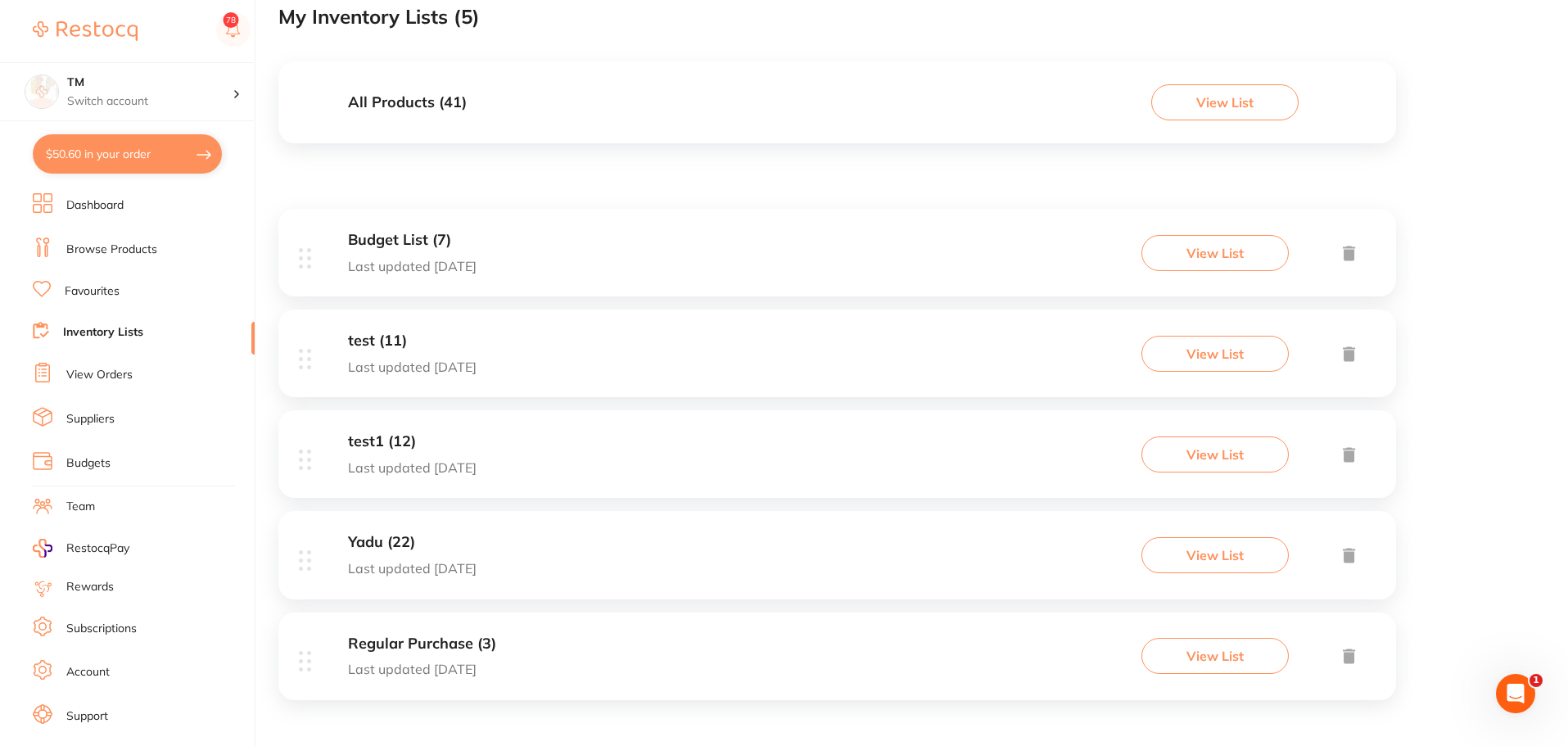
click at [477, 546] on h3 "Yadu (22)" at bounding box center [412, 542] width 128 height 18
